Goal: Task Accomplishment & Management: Manage account settings

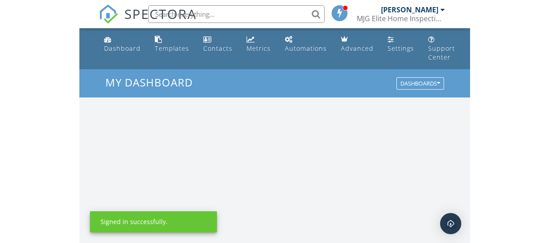
scroll to position [1521, 404]
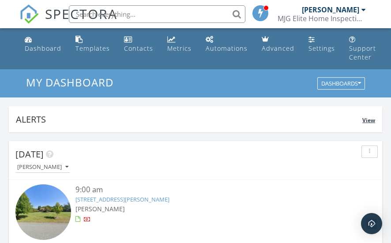
click at [249, 116] on div "Alerts" at bounding box center [189, 119] width 346 height 12
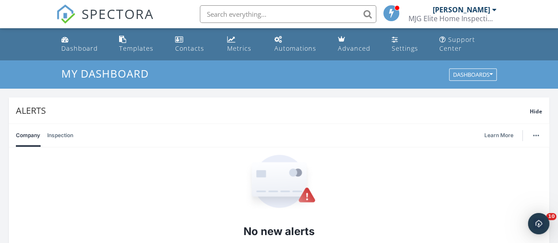
scroll to position [0, 0]
drag, startPoint x: 75, startPoint y: 142, endPoint x: 276, endPoint y: 115, distance: 203.3
click at [276, 115] on li "Alerts Hide Company Inspection Learn More No new alerts You can view dismissed …" at bounding box center [279, 179] width 540 height 164
click at [79, 42] on link "Dashboard" at bounding box center [83, 44] width 51 height 25
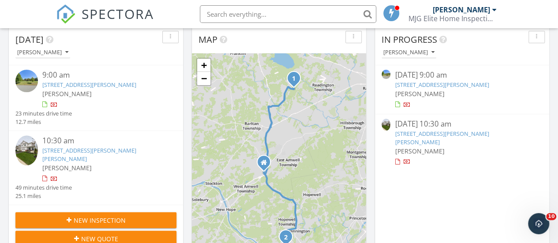
scroll to position [121, 0]
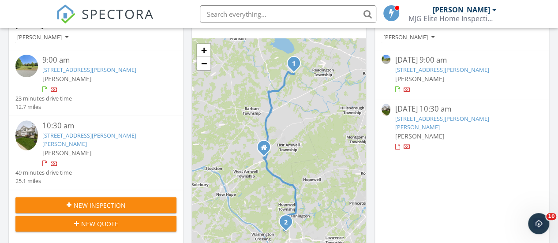
click at [78, 68] on link "3 Chamberlain Rd, Flemington, NJ 08822" at bounding box center [89, 70] width 94 height 8
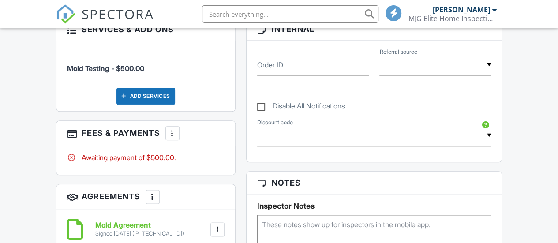
scroll to position [450, 0]
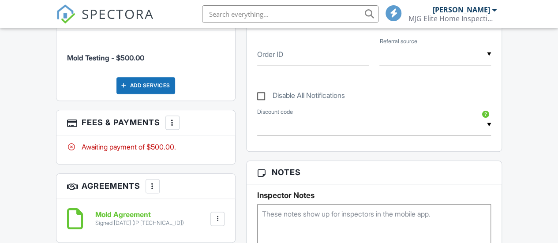
click at [176, 127] on div at bounding box center [172, 122] width 9 height 9
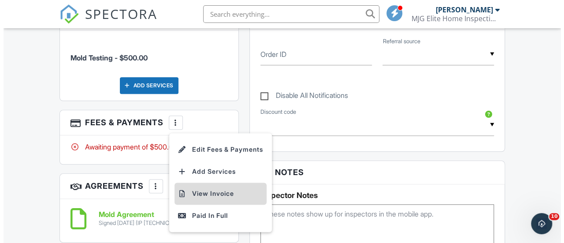
scroll to position [0, 0]
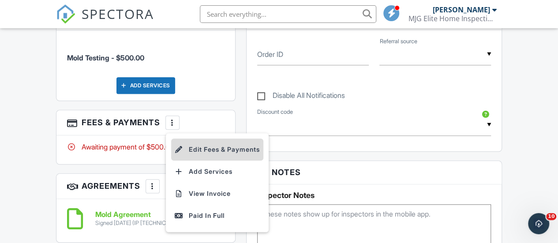
click at [212, 152] on li "Edit Fees & Payments" at bounding box center [217, 149] width 92 height 22
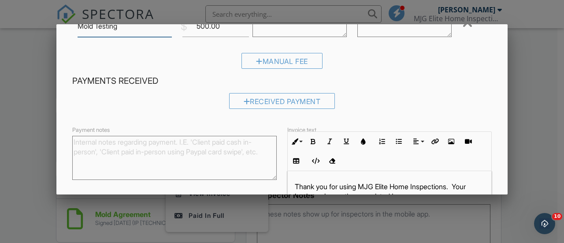
scroll to position [72, 0]
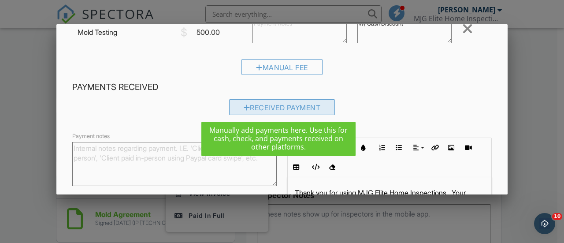
click at [275, 110] on div "Received Payment" at bounding box center [282, 107] width 106 height 16
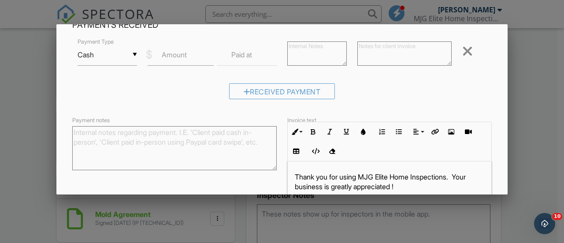
scroll to position [133, 0]
click at [183, 60] on label "Amount" at bounding box center [174, 56] width 25 height 10
click at [183, 60] on input "Amount" at bounding box center [181, 56] width 67 height 22
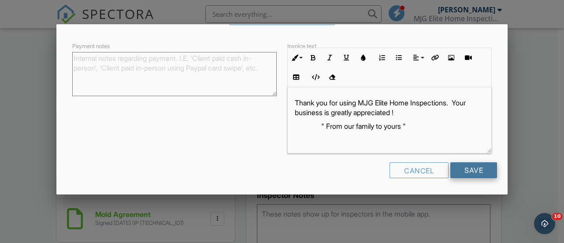
type input "500.00"
click at [459, 167] on input "Save" at bounding box center [474, 170] width 47 height 16
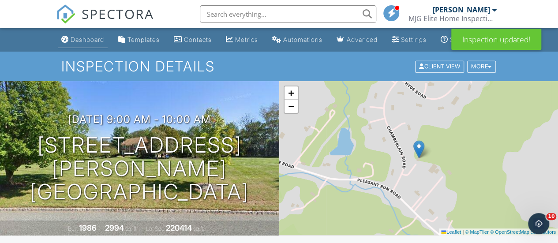
click at [67, 40] on div "Dashboard" at bounding box center [64, 39] width 7 height 7
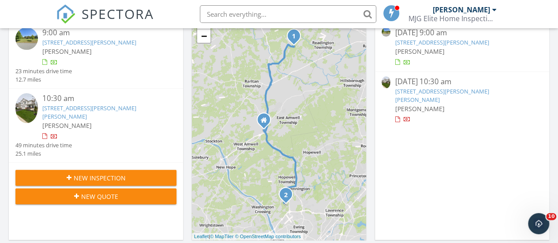
scroll to position [161, 0]
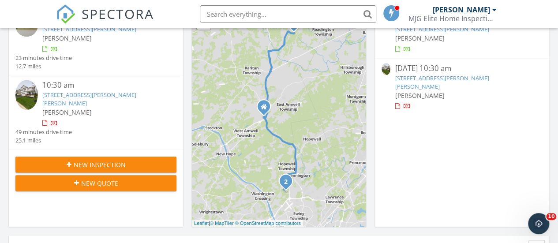
click at [94, 93] on link "[STREET_ADDRESS][PERSON_NAME][PERSON_NAME]" at bounding box center [89, 99] width 94 height 16
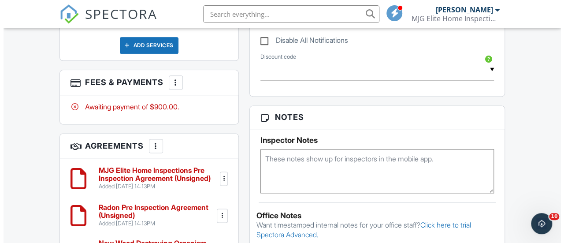
scroll to position [577, 0]
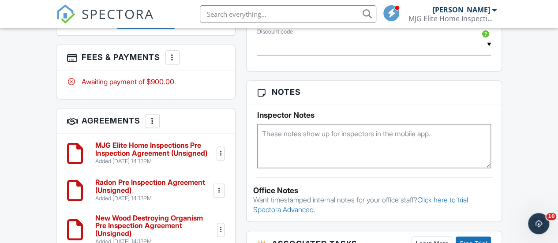
drag, startPoint x: 561, startPoint y: 23, endPoint x: 564, endPoint y: 125, distance: 101.5
click at [557, 125] on html "SPECTORA Michael Vivoli MJG Elite Home Inspections Role: Inspector Change Role …" at bounding box center [279, 68] width 558 height 1290
click at [174, 62] on div at bounding box center [172, 57] width 9 height 9
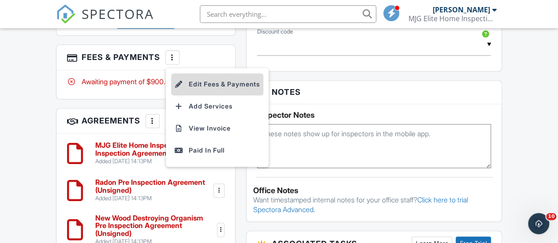
click at [189, 91] on li "Edit Fees & Payments" at bounding box center [217, 84] width 92 height 22
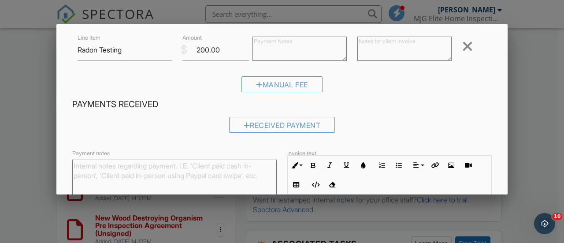
scroll to position [149, 0]
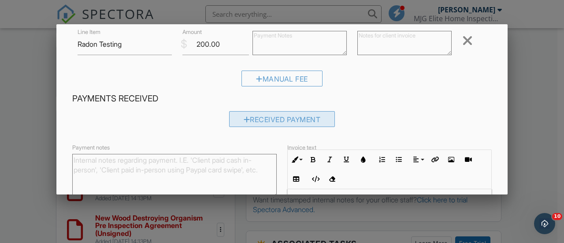
click at [269, 117] on div "Received Payment" at bounding box center [282, 119] width 106 height 16
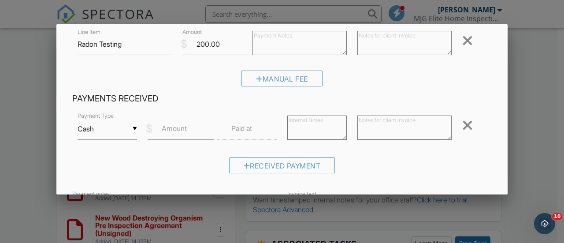
click at [135, 129] on div "▼ Cash Cash Check On-Site Card Other Cash Check On-Site Card Other" at bounding box center [108, 129] width 60 height 22
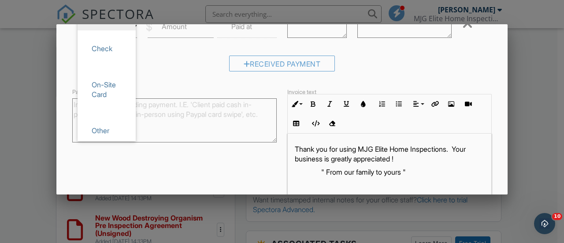
scroll to position [39, 0]
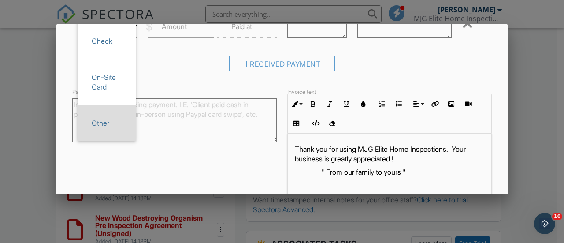
click at [98, 121] on span "Other" at bounding box center [107, 123] width 44 height 22
type input "Other"
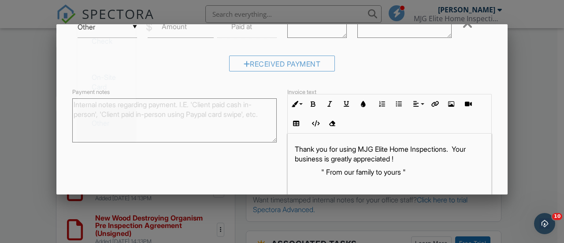
scroll to position [39, 0]
click at [177, 30] on label "Amount" at bounding box center [174, 27] width 25 height 10
click at [177, 30] on input "Amount" at bounding box center [181, 27] width 67 height 22
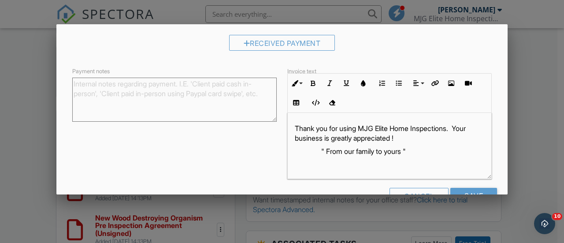
scroll to position [297, 0]
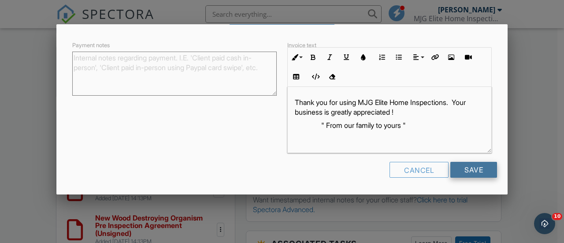
type input "900.00"
click at [465, 168] on input "Save" at bounding box center [474, 170] width 47 height 16
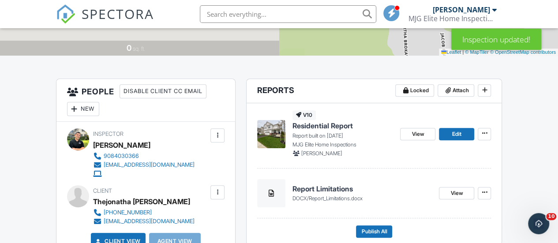
scroll to position [211, 0]
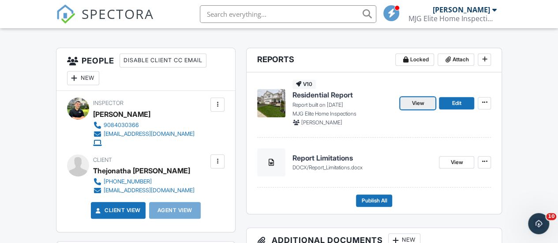
click at [419, 108] on span "View" at bounding box center [417, 103] width 12 height 9
